Goal: Obtain resource: Obtain resource

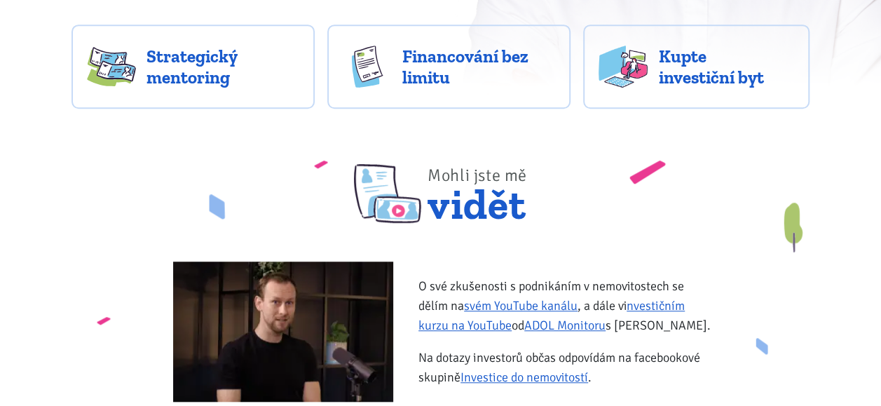
scroll to position [446, 0]
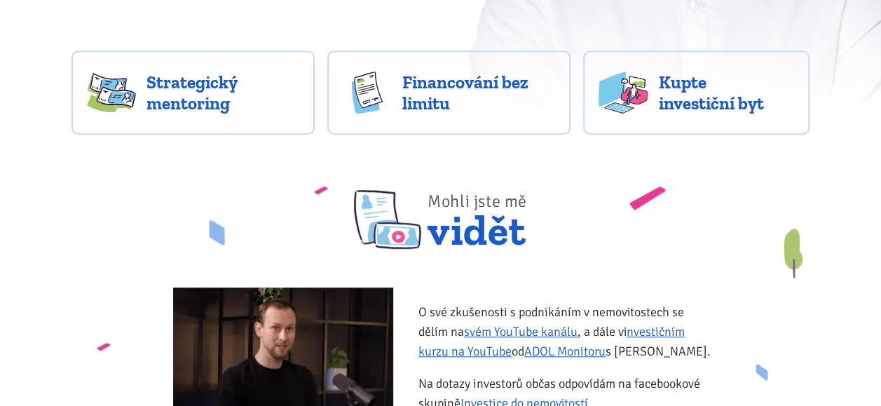
click at [434, 96] on span "Financování bez limitu" at bounding box center [478, 92] width 153 height 42
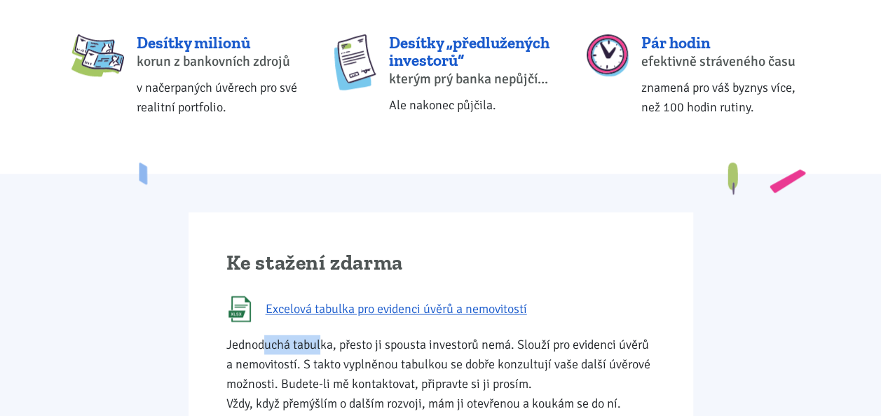
scroll to position [640, 0]
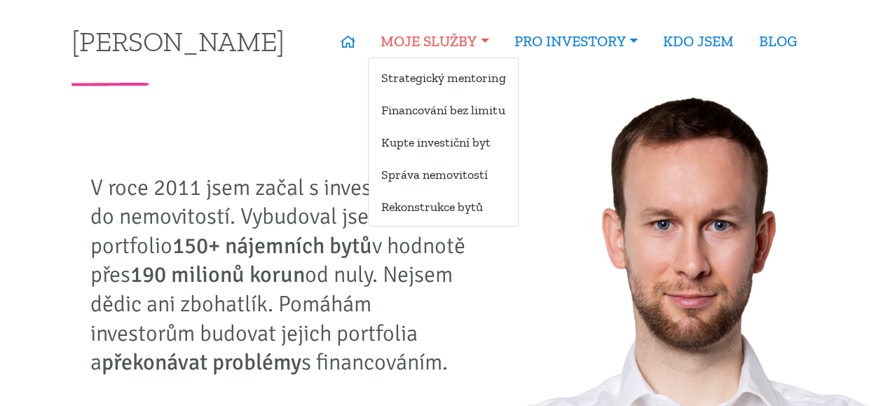
click at [426, 42] on link "MOJE SLUŽBY" at bounding box center [434, 41] width 133 height 32
click at [439, 147] on link "Kupte investiční byt" at bounding box center [443, 142] width 149 height 26
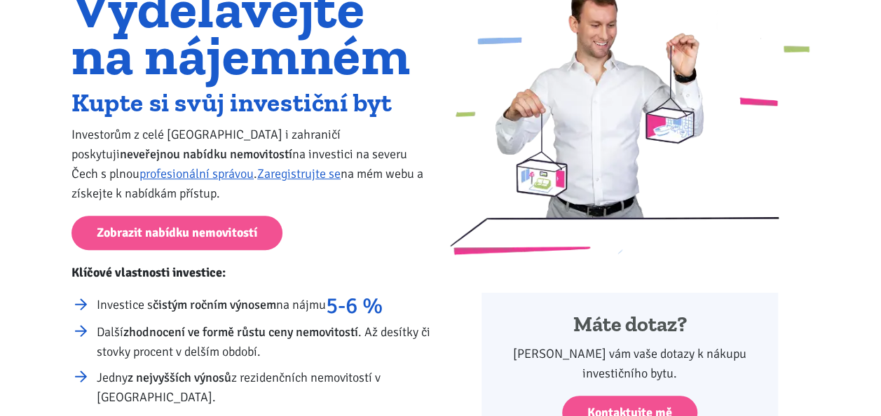
scroll to position [140, 0]
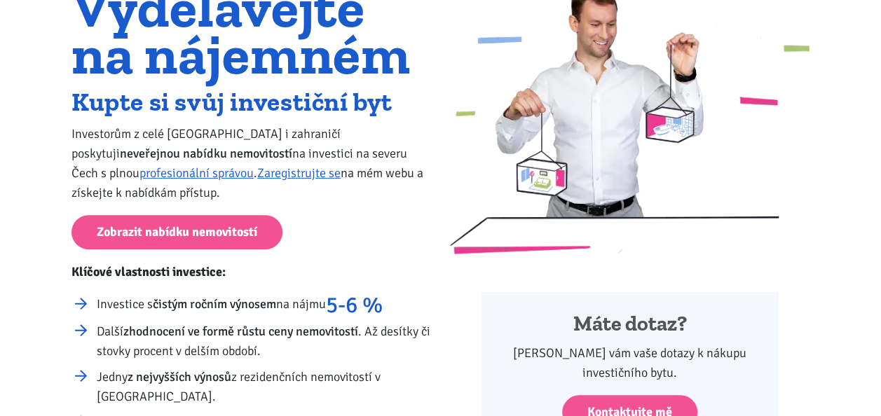
click at [159, 237] on link "Zobrazit nabídku nemovitostí" at bounding box center [176, 232] width 211 height 34
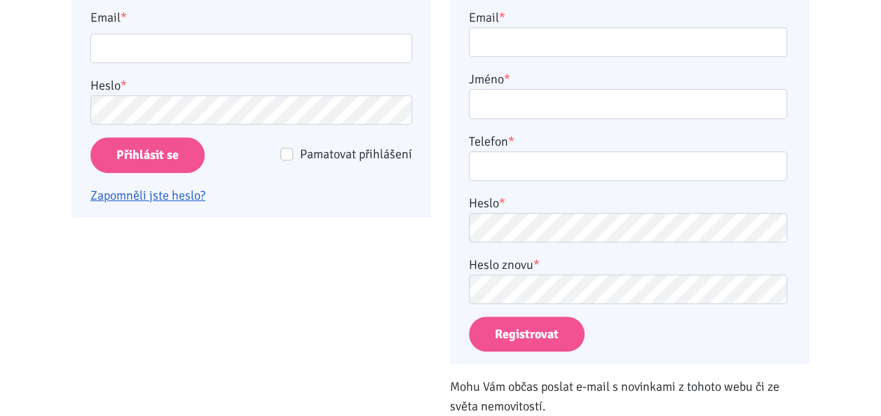
scroll to position [331, 0]
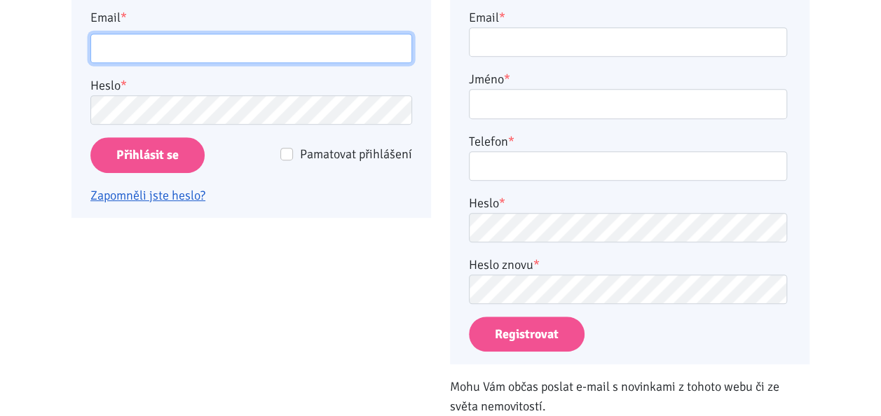
type input "[EMAIL_ADDRESS][DOMAIN_NAME]"
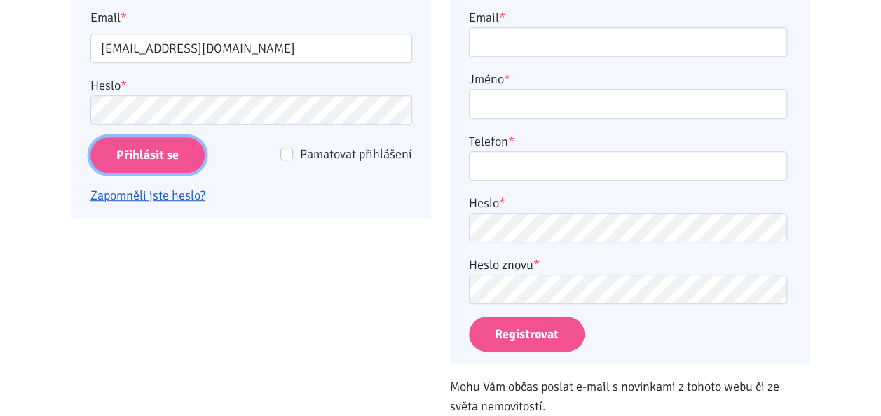
click at [144, 153] on input "Přihlásit se" at bounding box center [147, 155] width 114 height 36
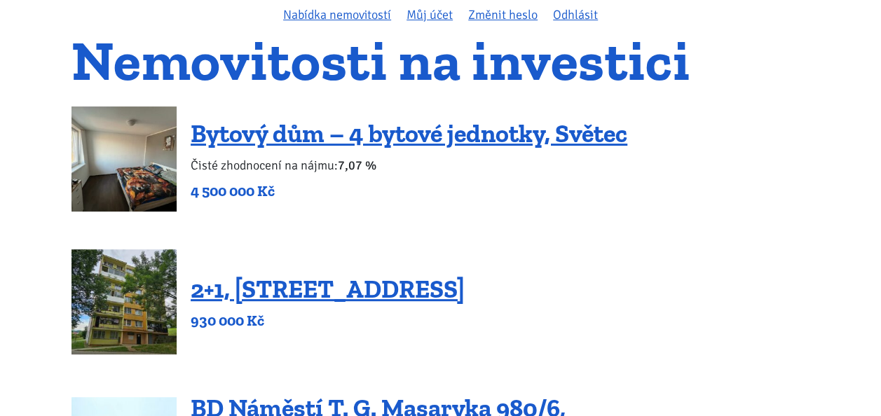
scroll to position [119, 0]
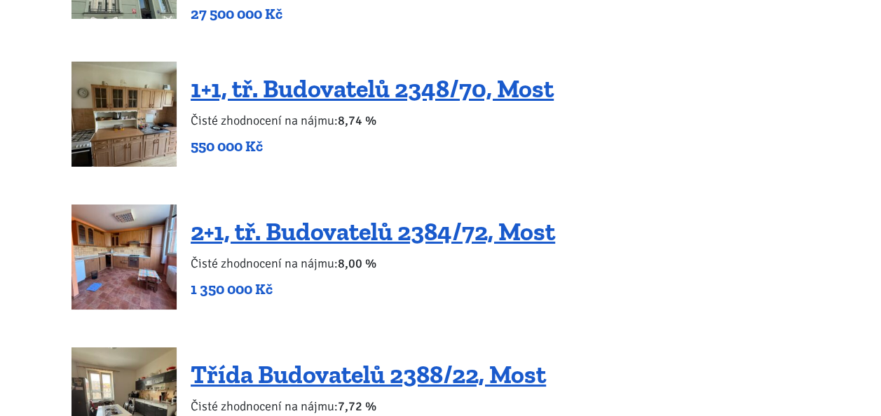
scroll to position [2485, 0]
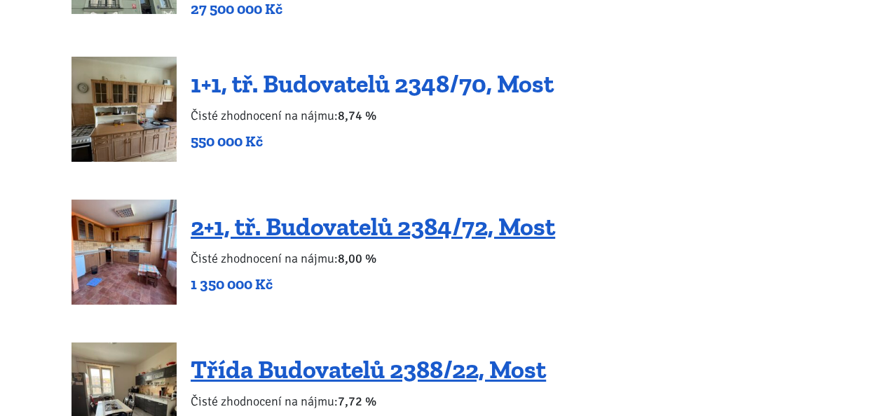
click at [269, 69] on link "1+1, tř. Budovatelů 2348/70, Most" at bounding box center [372, 84] width 363 height 30
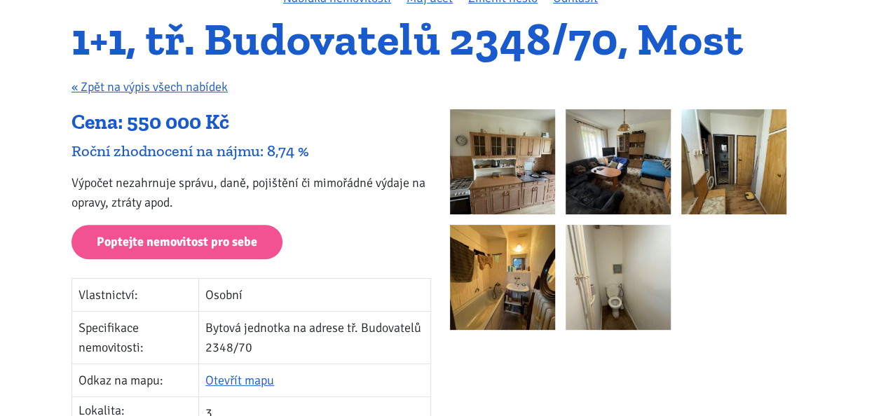
scroll to position [133, 0]
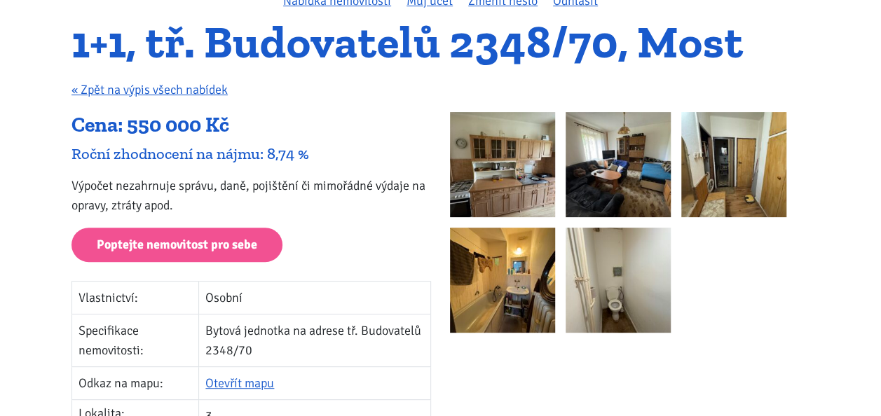
click at [493, 167] on img at bounding box center [502, 164] width 105 height 105
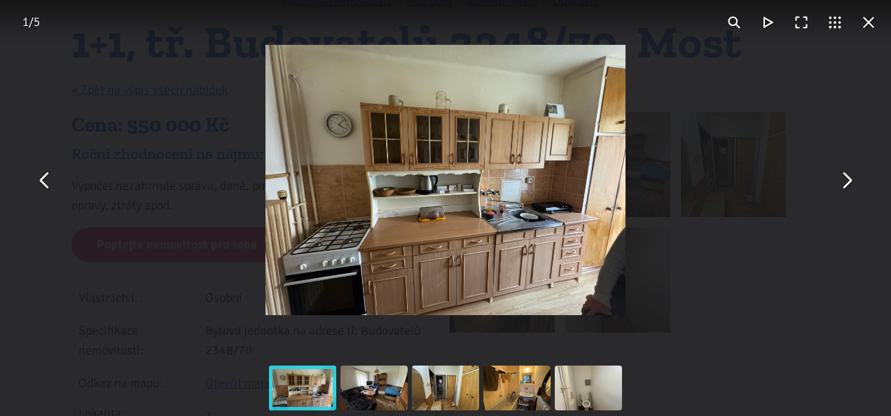
click at [846, 181] on button "You can close this modal content with the ESC key" at bounding box center [847, 180] width 34 height 34
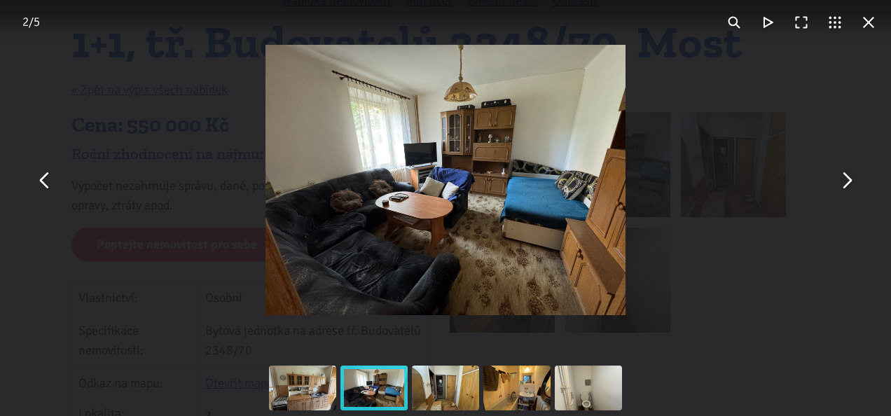
click at [843, 186] on button "You can close this modal content with the ESC key" at bounding box center [847, 180] width 34 height 34
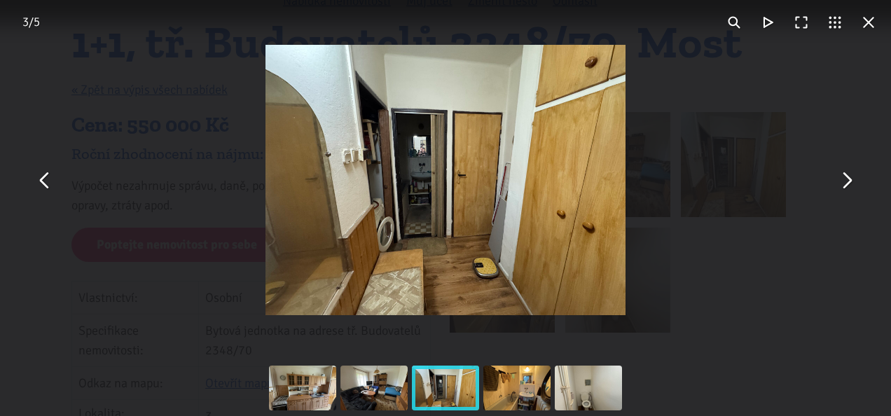
click at [834, 192] on button "You can close this modal content with the ESC key" at bounding box center [847, 180] width 34 height 34
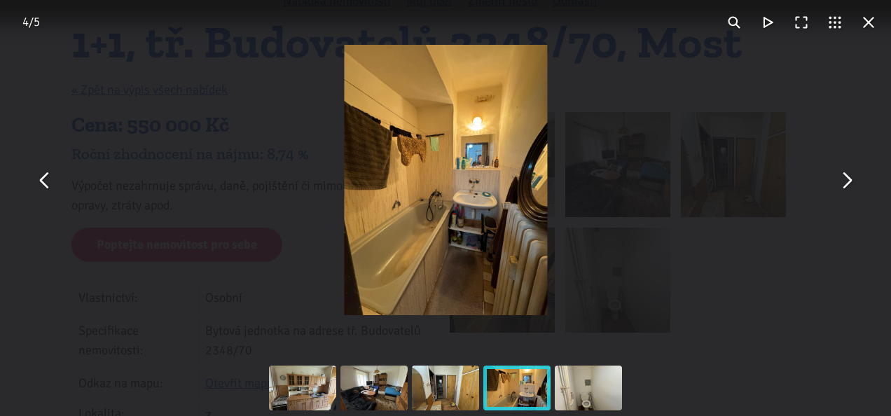
click at [827, 193] on div "You can close this modal content with the ESC key" at bounding box center [445, 180] width 891 height 360
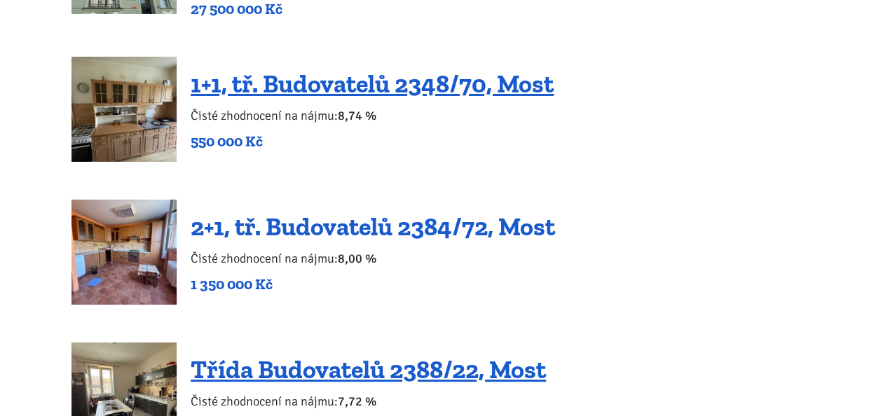
click at [255, 212] on link "2+1, tř. Budovatelů 2384/72, Most" at bounding box center [373, 227] width 364 height 30
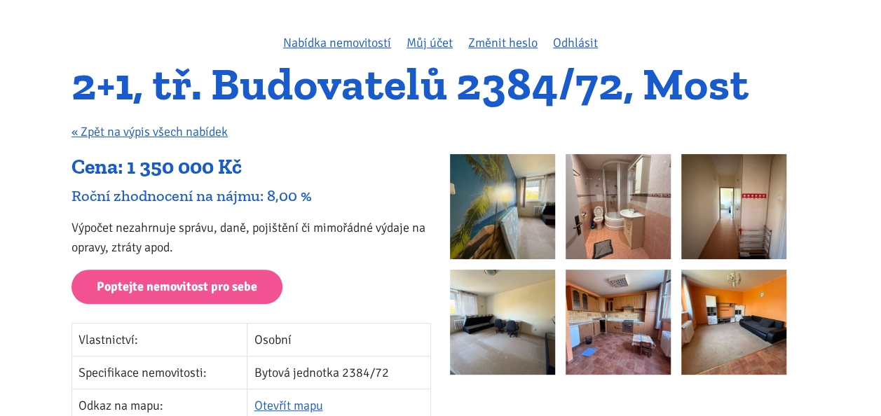
scroll to position [92, 0]
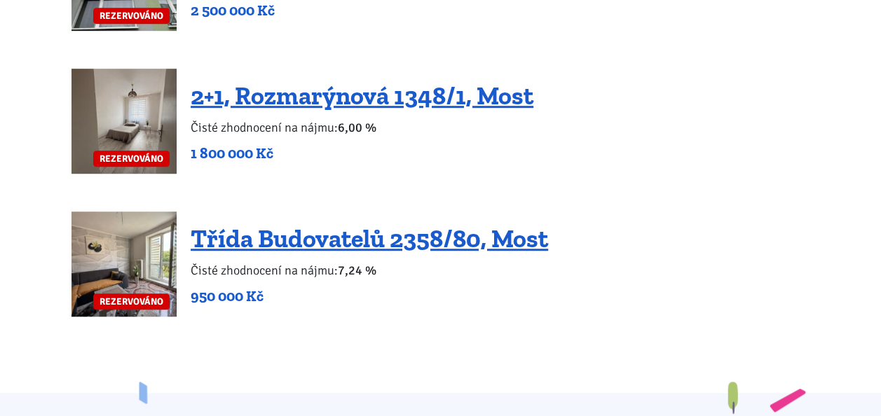
scroll to position [3047, 0]
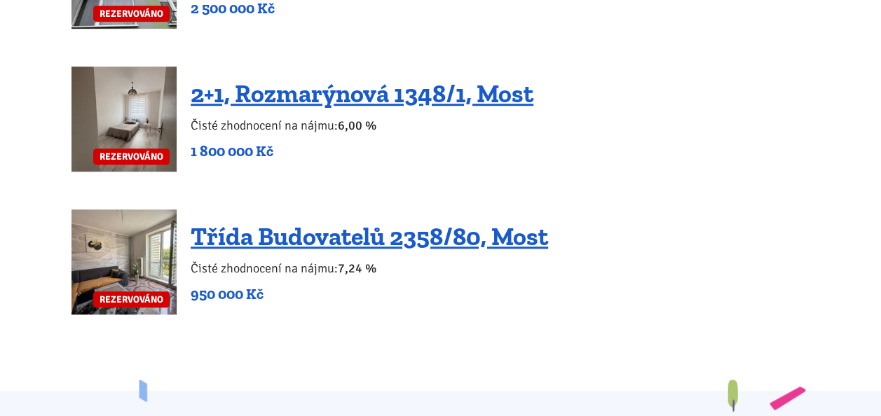
click at [111, 221] on img at bounding box center [123, 261] width 105 height 105
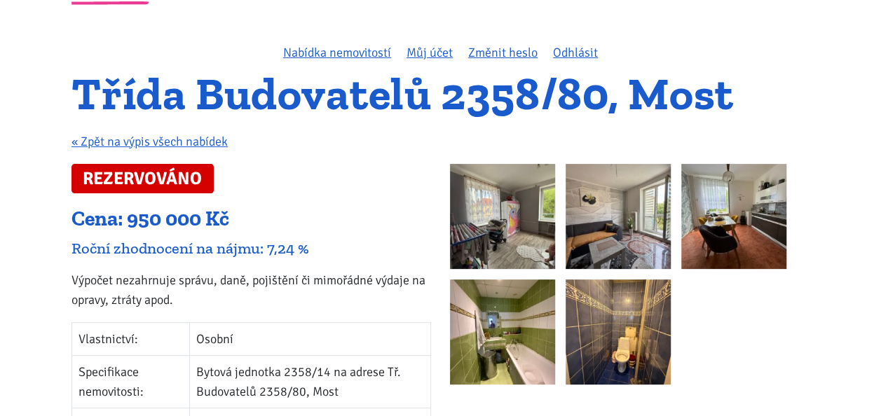
scroll to position [84, 0]
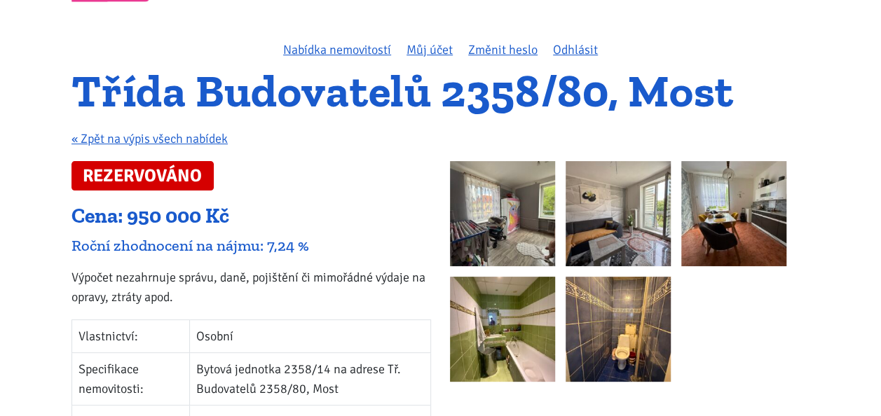
click at [490, 207] on img at bounding box center [502, 213] width 105 height 105
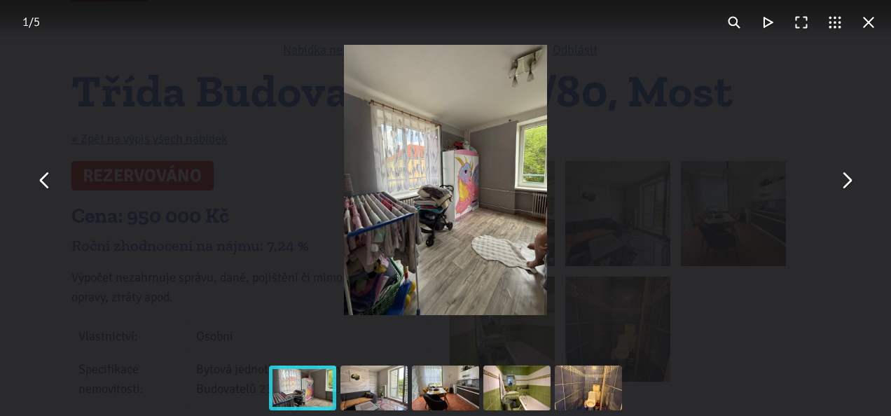
click at [846, 195] on button "You can close this modal content with the ESC key" at bounding box center [847, 180] width 34 height 34
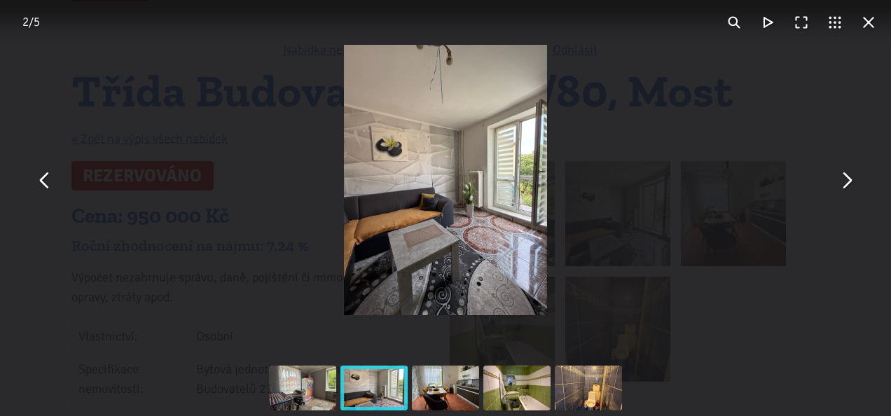
click at [844, 179] on button "You can close this modal content with the ESC key" at bounding box center [847, 180] width 34 height 34
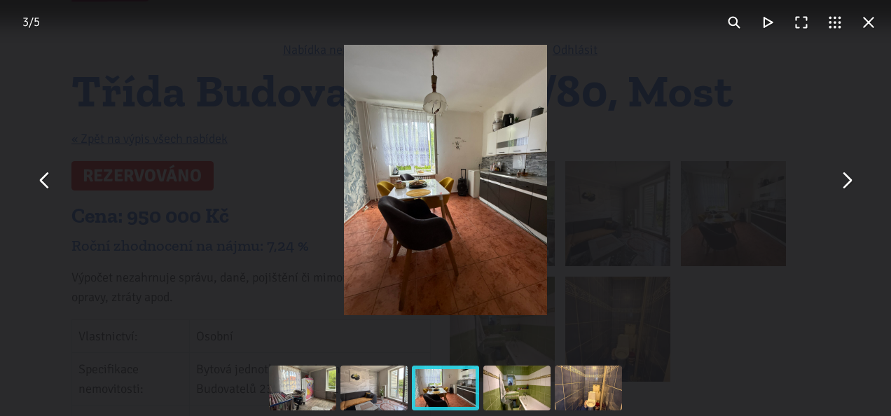
click at [837, 189] on button "You can close this modal content with the ESC key" at bounding box center [847, 180] width 34 height 34
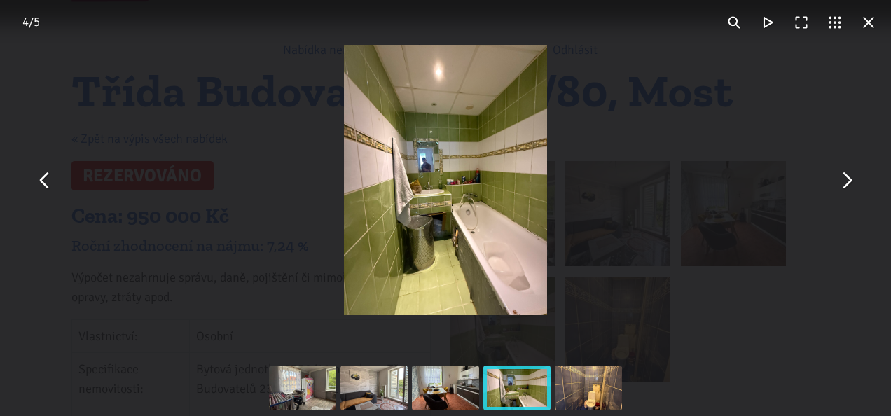
click at [825, 186] on div "You can close this modal content with the ESC key" at bounding box center [445, 180] width 891 height 360
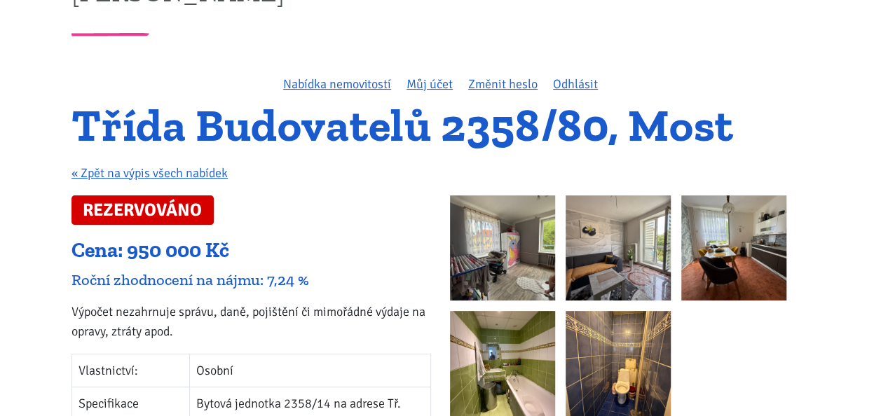
scroll to position [49, 0]
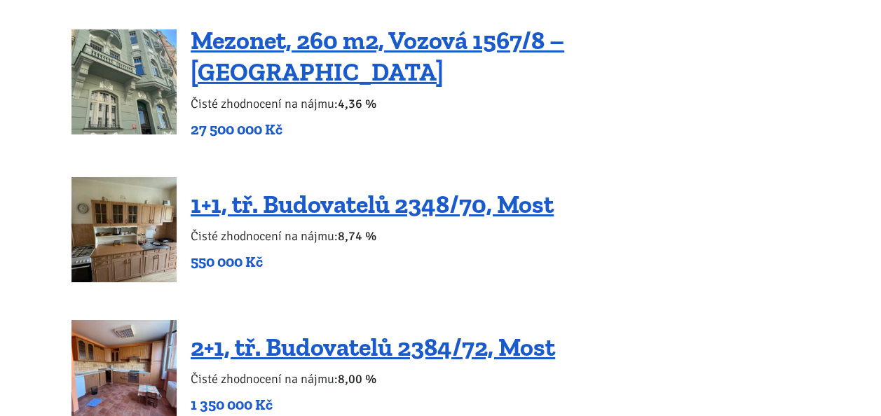
scroll to position [2362, 0]
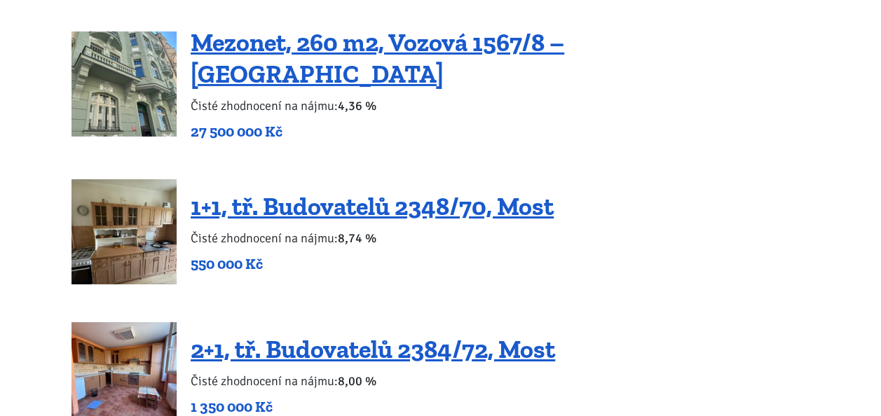
click at [13, 277] on body "Tomáš Kučera ÚVOD MOJE SLUŽBY Strategický mentoring Financování bez limitu Kupt…" at bounding box center [440, 15] width 881 height 4755
click at [38, 236] on body "Tomáš Kučera ÚVOD MOJE SLUŽBY Strategický mentoring Financování bez limitu Kupt…" at bounding box center [440, 15] width 881 height 4755
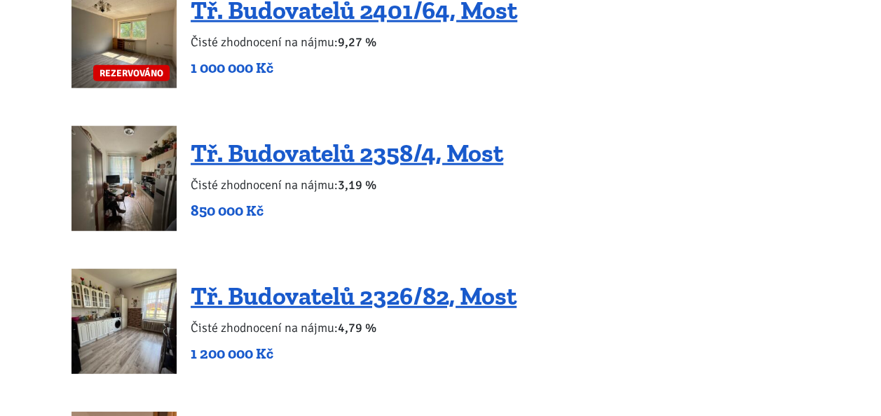
scroll to position [1689, 0]
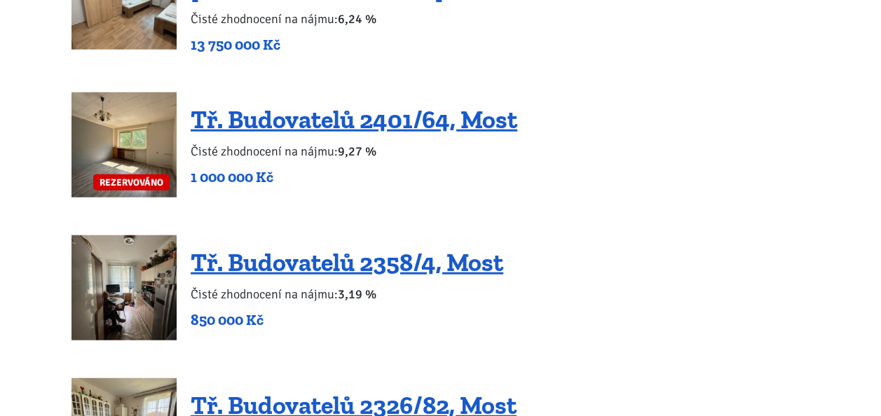
scroll to position [1581, 0]
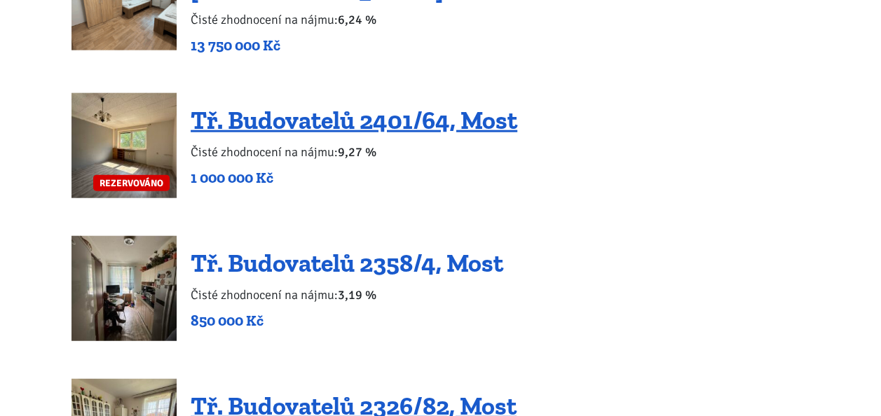
click at [294, 248] on link "Tř. Budovatelů 2358/4, Most" at bounding box center [347, 263] width 312 height 30
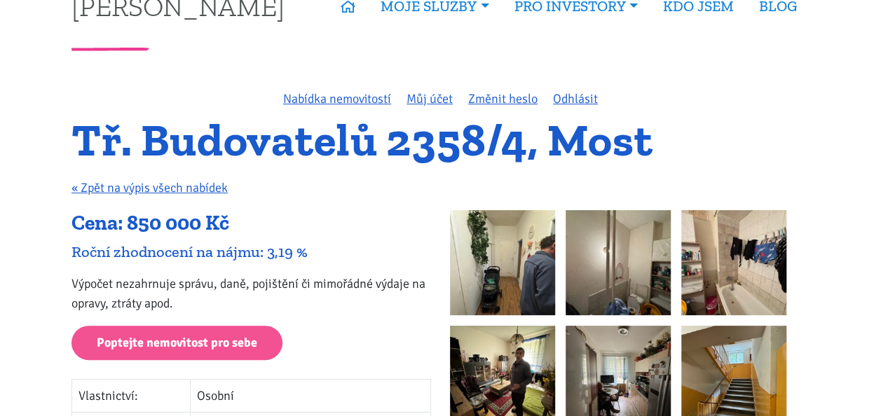
scroll to position [34, 0]
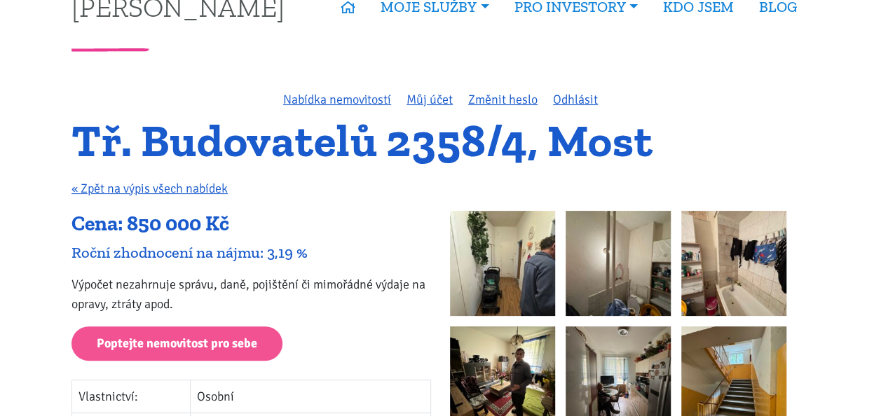
click at [507, 261] on img at bounding box center [502, 263] width 105 height 105
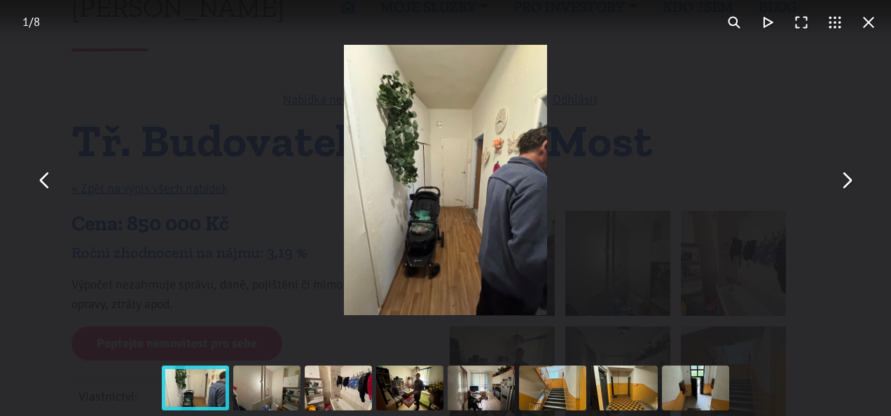
click at [845, 185] on button "You can close this modal content with the ESC key" at bounding box center [847, 180] width 34 height 34
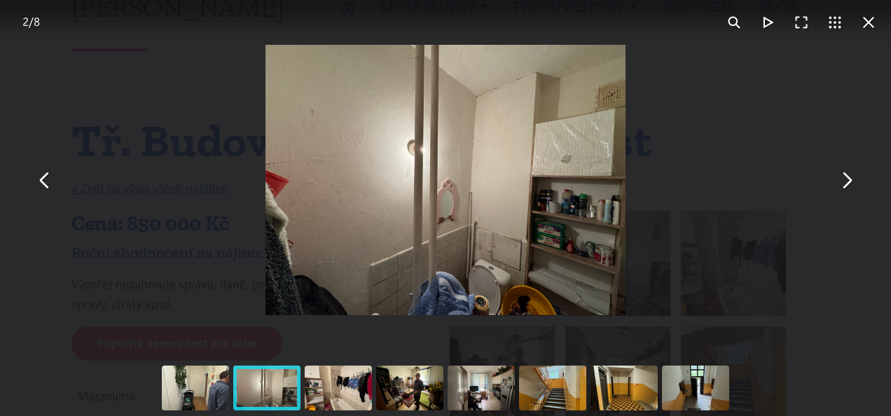
click at [839, 189] on button "You can close this modal content with the ESC key" at bounding box center [847, 180] width 34 height 34
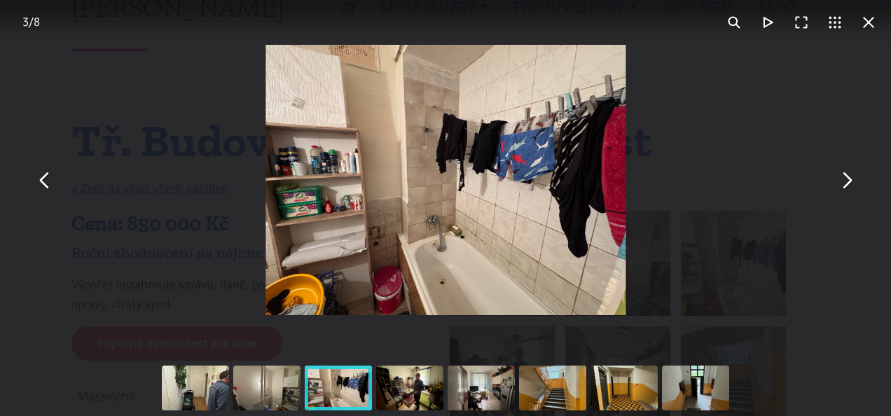
click at [844, 191] on button "You can close this modal content with the ESC key" at bounding box center [847, 180] width 34 height 34
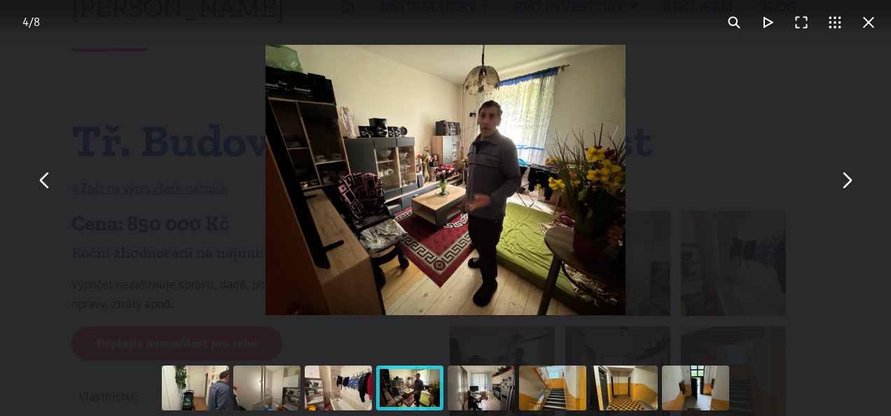
click at [833, 188] on button "You can close this modal content with the ESC key" at bounding box center [847, 180] width 34 height 34
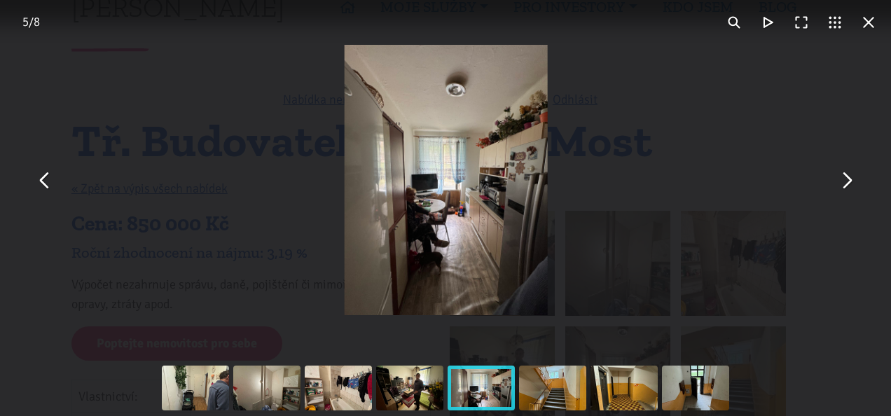
click at [842, 185] on button "You can close this modal content with the ESC key" at bounding box center [847, 180] width 34 height 34
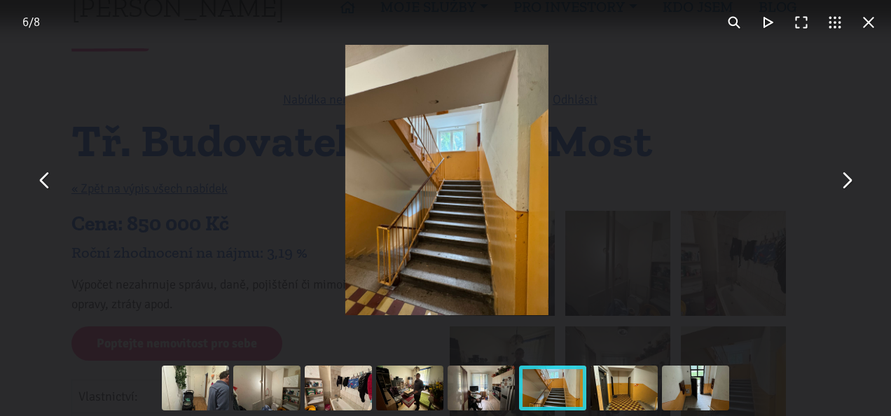
click at [836, 183] on button "You can close this modal content with the ESC key" at bounding box center [847, 180] width 34 height 34
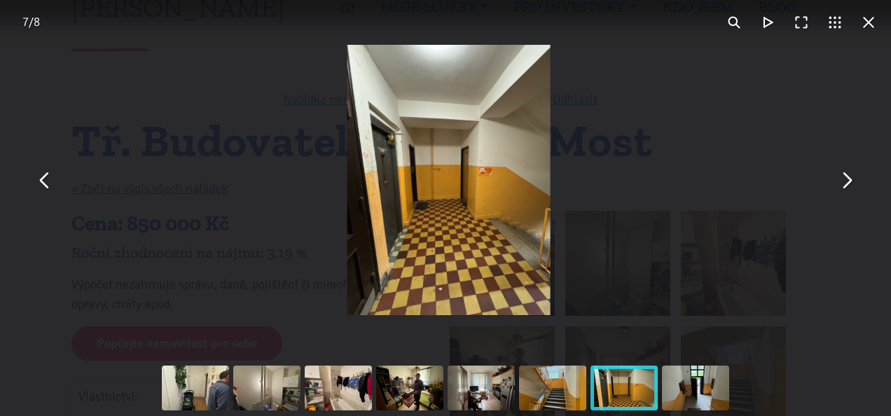
click at [839, 187] on button "You can close this modal content with the ESC key" at bounding box center [847, 180] width 34 height 34
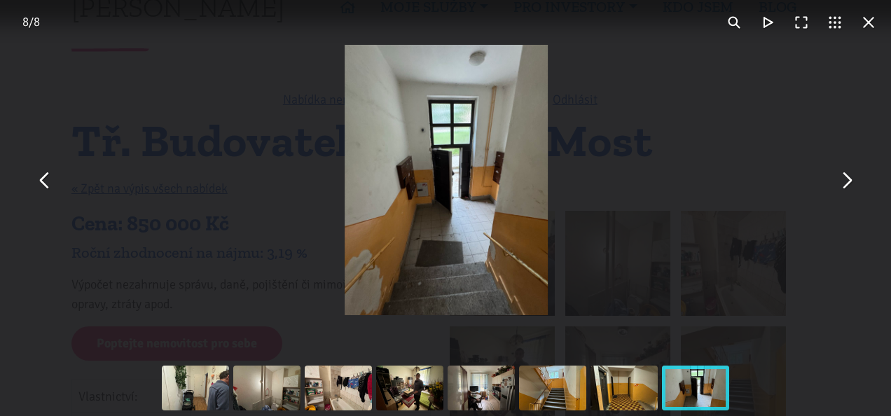
click at [870, 30] on button "You can close this modal content with the ESC key" at bounding box center [869, 23] width 34 height 34
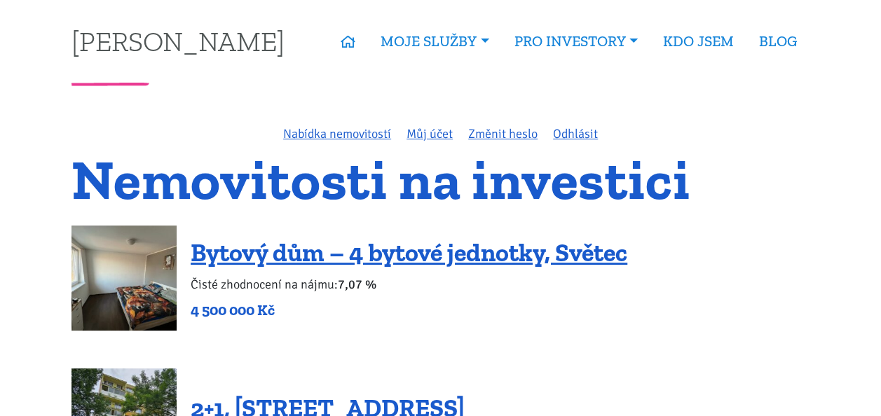
click at [425, 48] on link "MOJE SLUŽBY" at bounding box center [434, 41] width 133 height 32
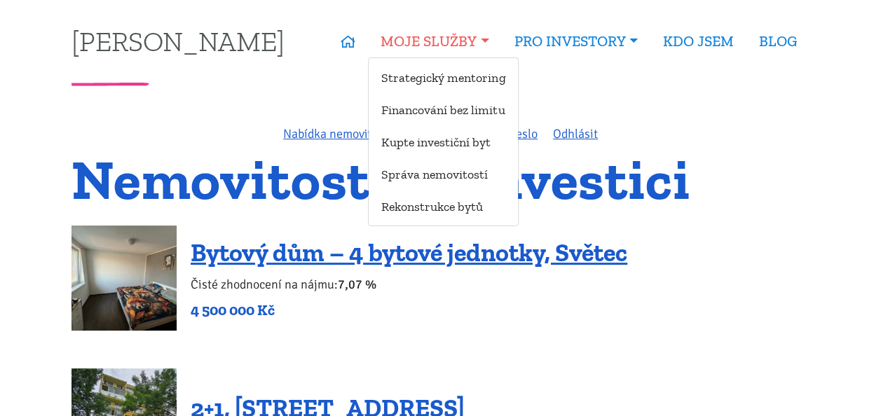
click at [569, 43] on link "PRO INVESTORY" at bounding box center [576, 41] width 149 height 32
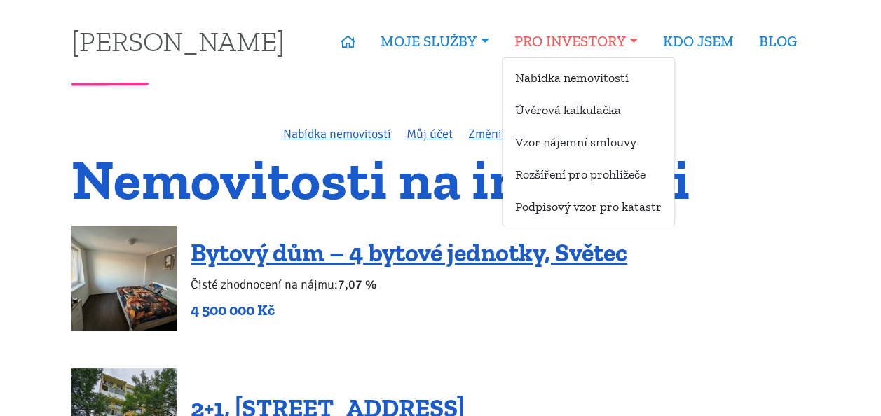
click at [553, 139] on link "Vzor nájemní smlouvy" at bounding box center [588, 142] width 172 height 26
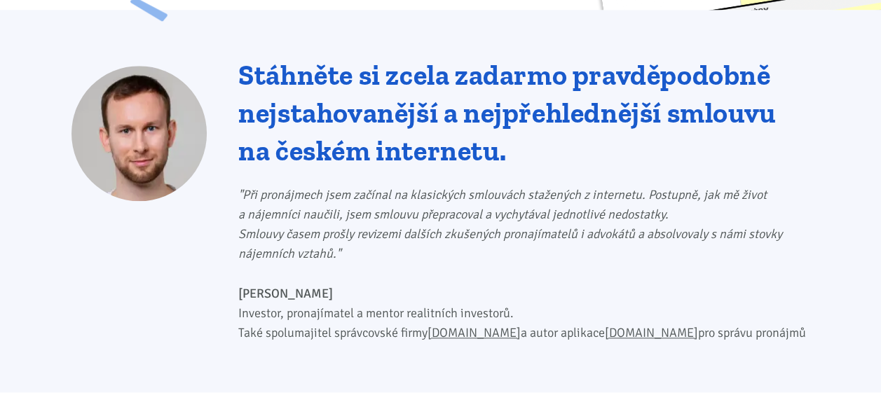
scroll to position [601, 0]
click at [66, 276] on div "Stáhněte si zcela zadarmo pravděpodobně nejstahovanější a nejpřehlednější smlou…" at bounding box center [440, 209] width 757 height 307
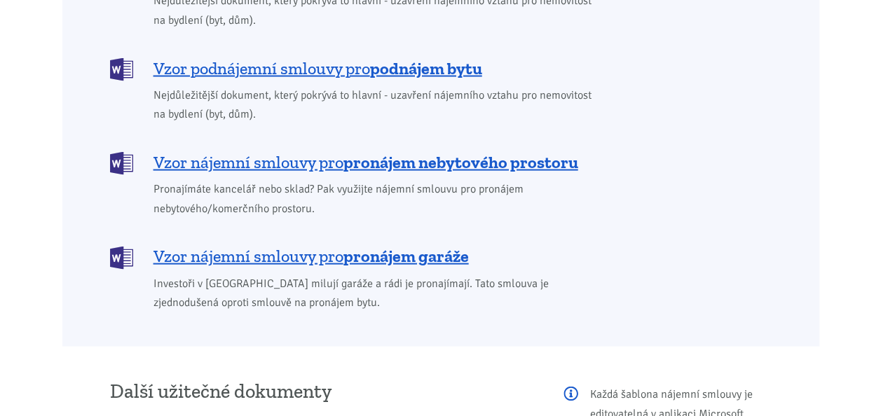
scroll to position [1312, 0]
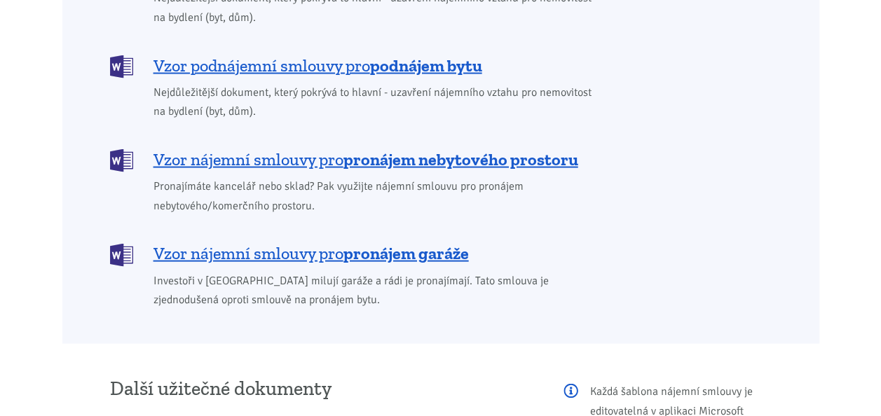
click at [306, 242] on span "Vzor nájemní smlouvy pro pronájem garáže" at bounding box center [310, 253] width 315 height 22
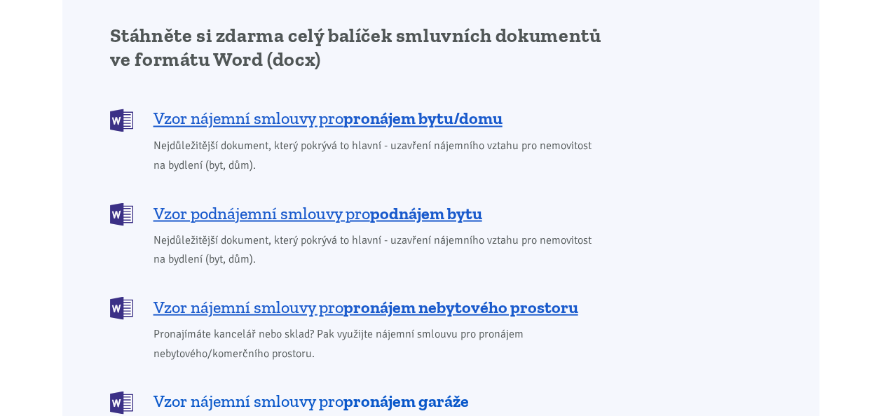
scroll to position [1157, 0]
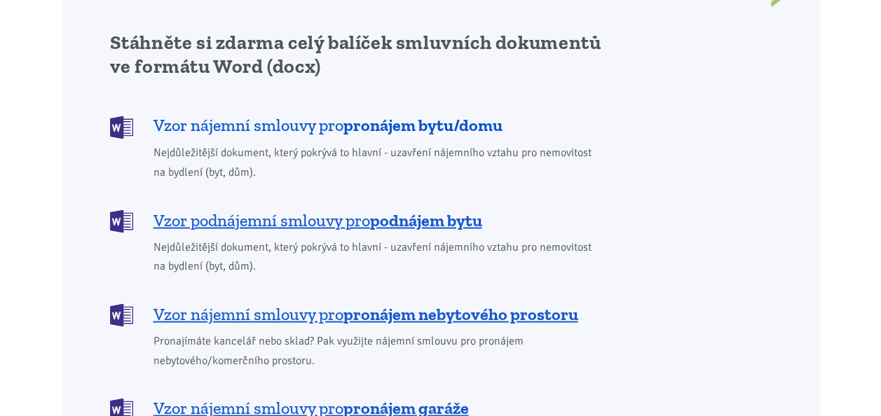
click at [234, 114] on span "Vzor nájemní smlouvy pro pronájem bytu/domu" at bounding box center [327, 125] width 349 height 22
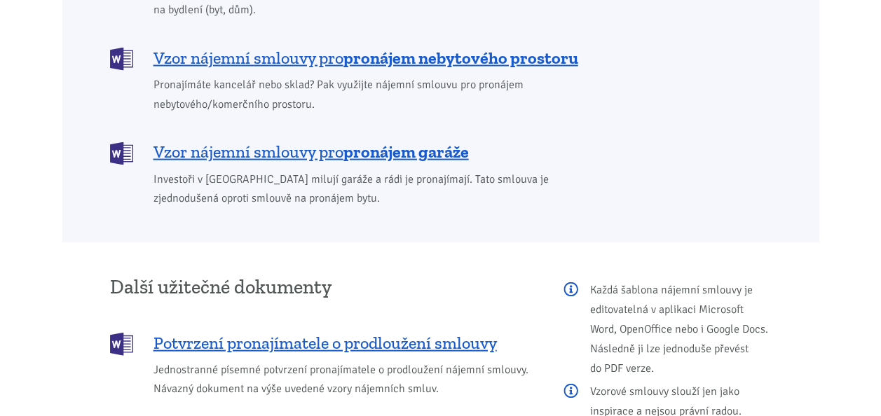
scroll to position [1404, 0]
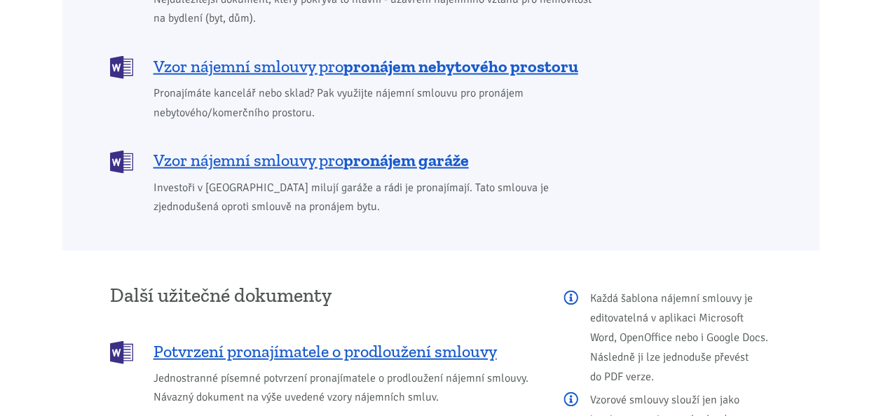
click at [858, 349] on body "Tomáš Kučera ÚVOD MOJE SLUŽBY Strategický mentoring Financování bez limitu Kupt…" at bounding box center [440, 156] width 881 height 3121
